Goal: Information Seeking & Learning: Learn about a topic

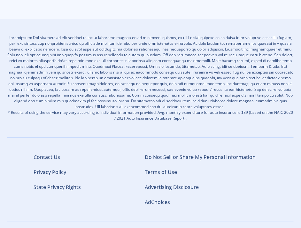
scroll to position [933, 0]
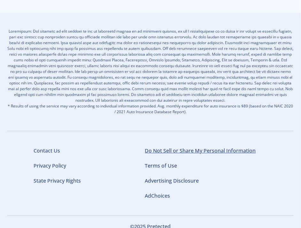
click at [182, 147] on link "Do Not Sell or Share My Personal Information" at bounding box center [200, 150] width 111 height 7
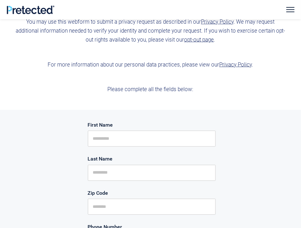
scroll to position [219, 0]
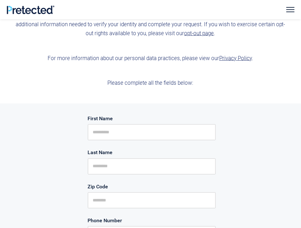
click at [230, 58] on link "Privacy Policy" at bounding box center [235, 58] width 33 height 6
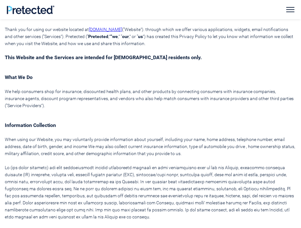
scroll to position [85, 0]
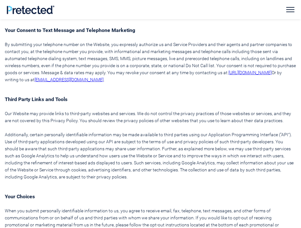
scroll to position [604, 0]
